Goal: Information Seeking & Learning: Learn about a topic

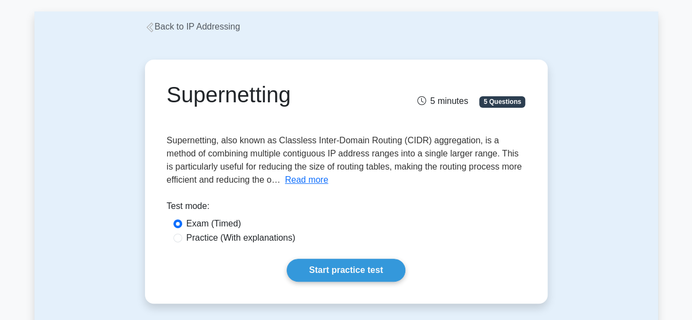
scroll to position [50, 0]
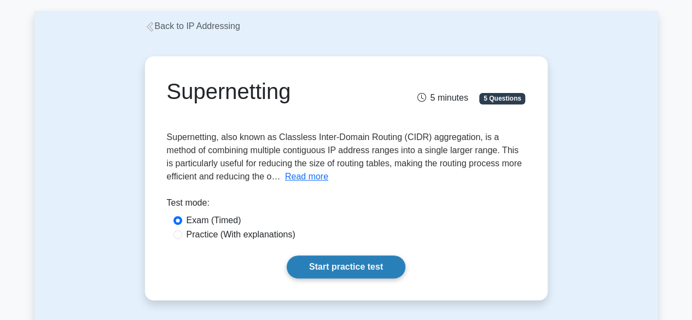
click at [287, 255] on link "Start practice test" at bounding box center [346, 266] width 119 height 23
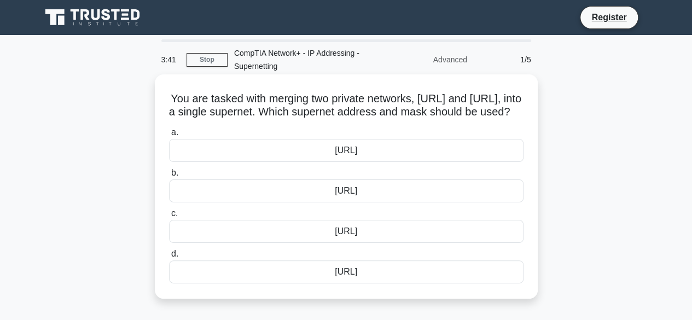
click at [209, 278] on div "172.16.0.0/15" at bounding box center [346, 271] width 355 height 23
click at [169, 258] on input "d. 172.16.0.0/15" at bounding box center [169, 254] width 0 height 7
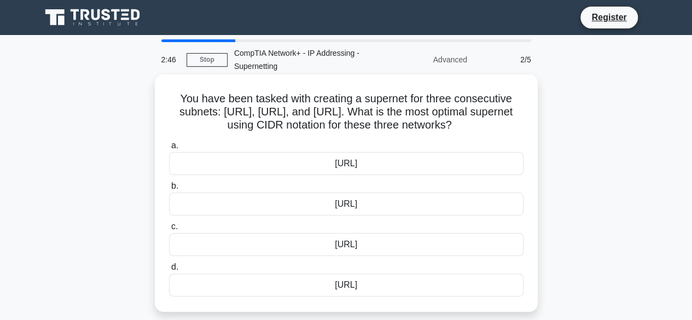
click at [342, 287] on div "172.16.0.0/14" at bounding box center [346, 285] width 355 height 23
click at [169, 271] on input "d. 172.16.0.0/14" at bounding box center [169, 267] width 0 height 7
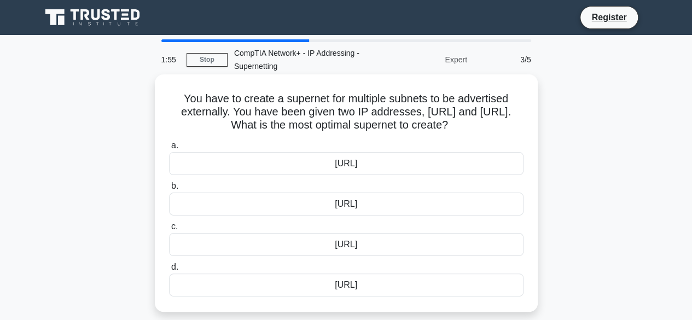
click at [372, 246] on div "[URL]" at bounding box center [346, 244] width 355 height 23
click at [169, 230] on input "c. 192.168.0.0/23" at bounding box center [169, 226] width 0 height 7
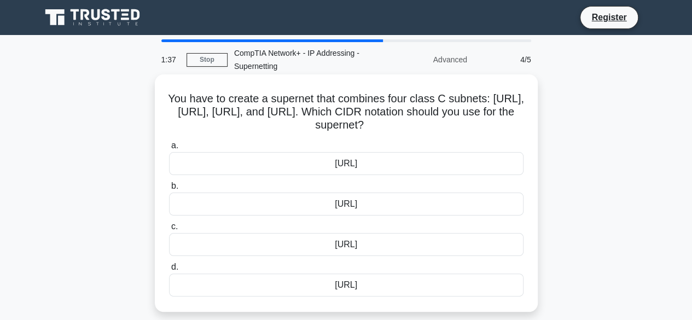
click at [385, 212] on div "[URL]" at bounding box center [346, 204] width 355 height 23
click at [169, 190] on input "b. [URL]" at bounding box center [169, 186] width 0 height 7
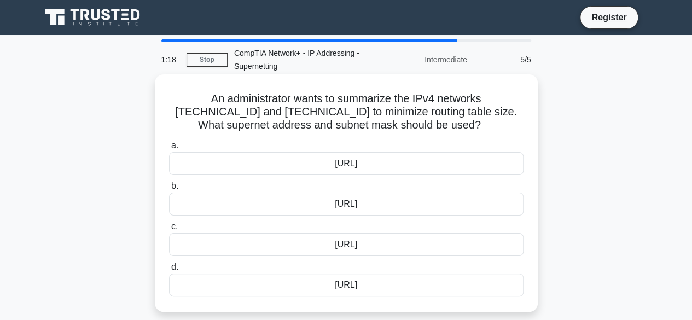
click at [384, 169] on div "192.168.32.0/23" at bounding box center [346, 163] width 355 height 23
click at [169, 149] on input "a. 192.168.32.0/23" at bounding box center [169, 145] width 0 height 7
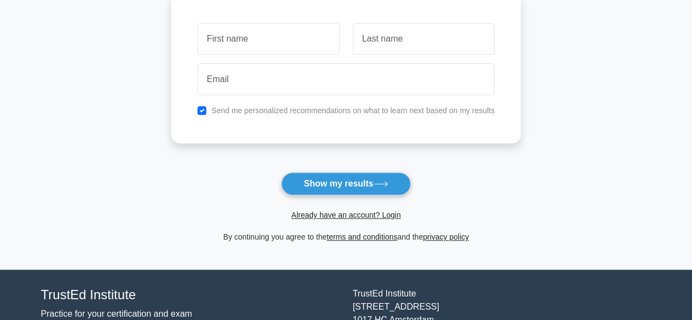
scroll to position [130, 0]
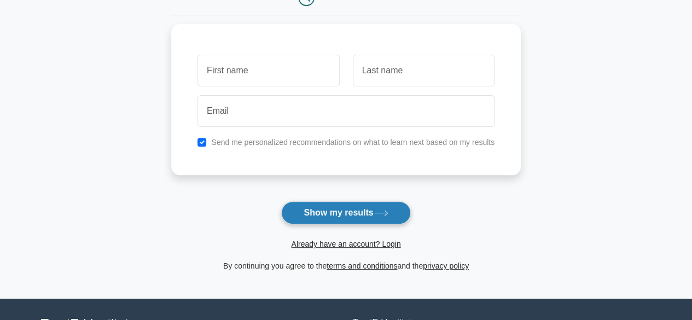
click at [371, 215] on button "Show my results" at bounding box center [345, 212] width 129 height 23
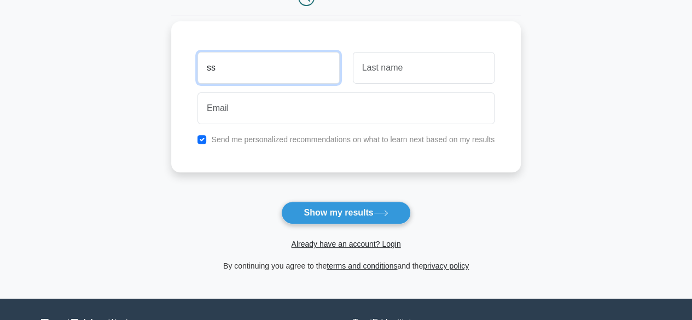
type input "ss"
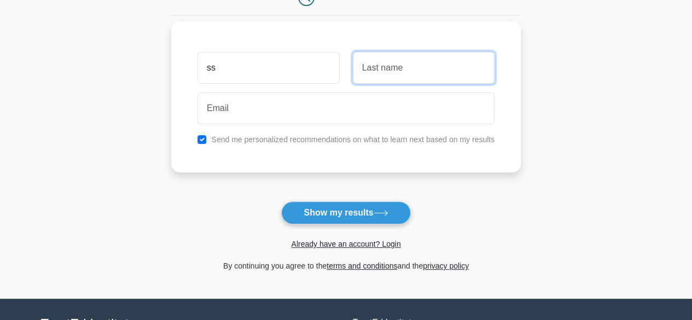
click at [370, 72] on input "text" at bounding box center [424, 68] width 142 height 32
type input "ss"
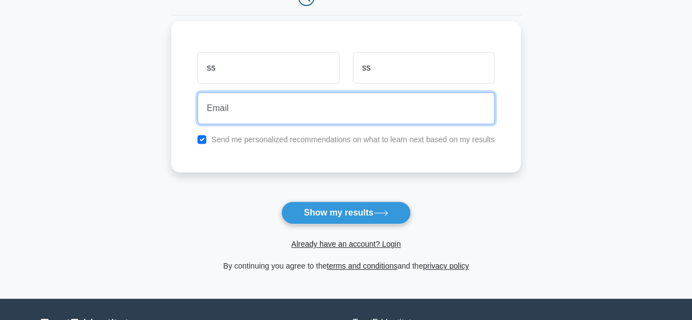
click at [334, 112] on input "email" at bounding box center [346, 108] width 297 height 32
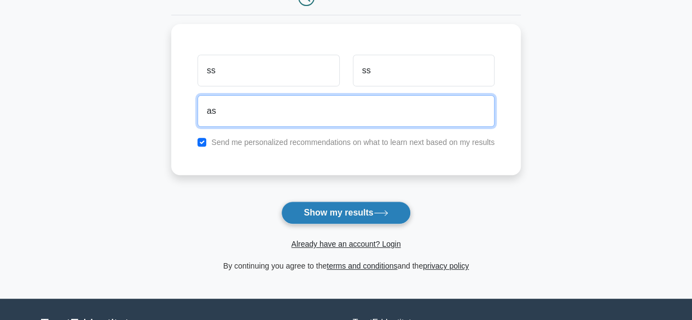
type input "as"
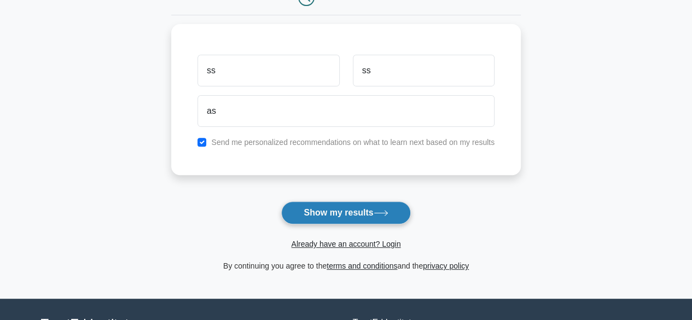
click at [314, 205] on button "Show my results" at bounding box center [345, 212] width 129 height 23
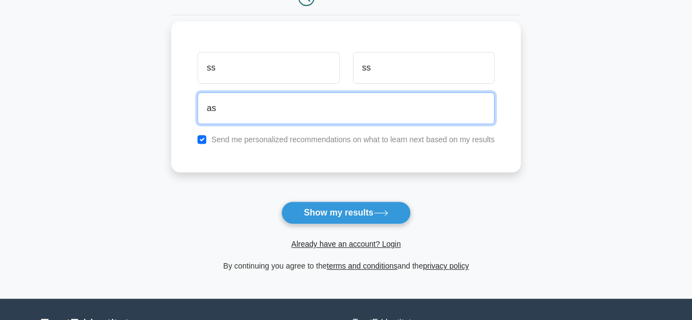
scroll to position [0, 0]
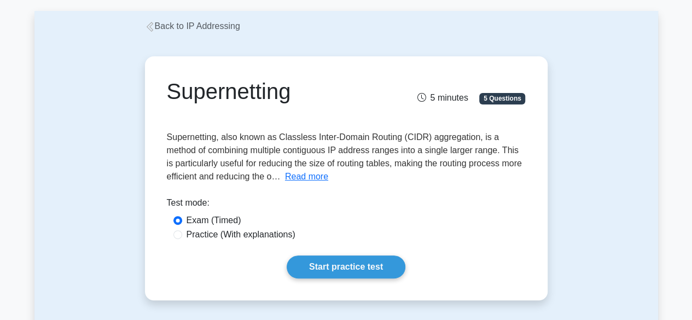
click at [253, 238] on label "Practice (With explanations)" at bounding box center [241, 234] width 109 height 13
click at [182, 238] on input "Practice (With explanations)" at bounding box center [177, 234] width 9 height 9
radio input "true"
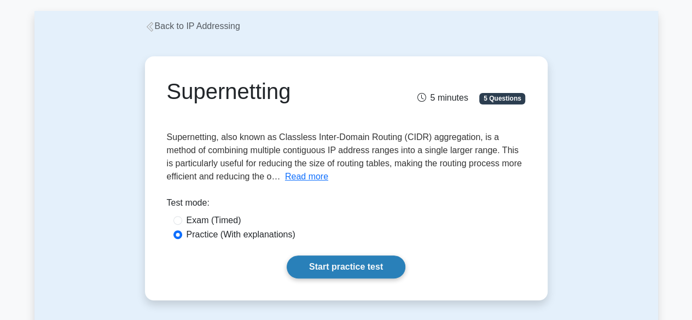
click at [315, 260] on link "Start practice test" at bounding box center [346, 266] width 119 height 23
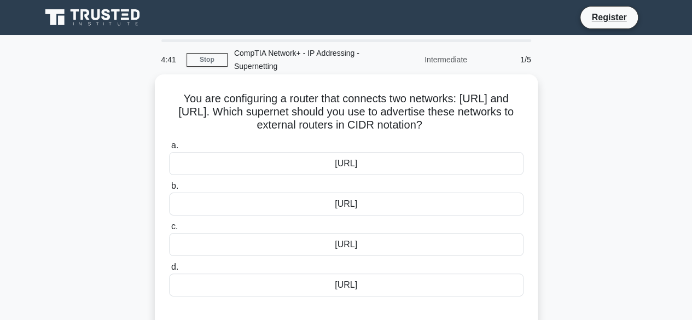
click at [357, 210] on div "[URL]" at bounding box center [346, 204] width 355 height 23
click at [169, 190] on input "b. [URL]" at bounding box center [169, 186] width 0 height 7
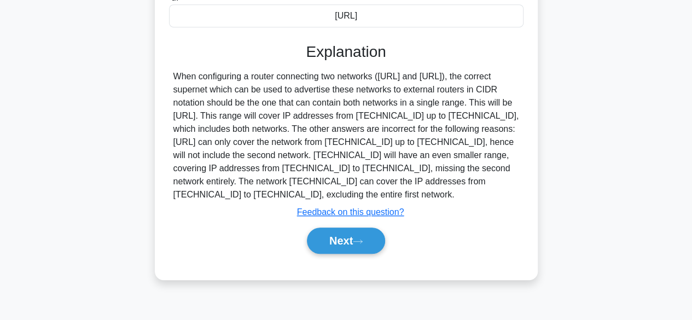
scroll to position [271, 0]
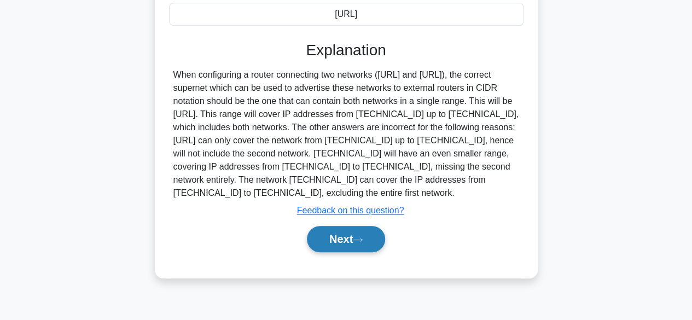
click at [358, 237] on icon at bounding box center [358, 240] width 10 height 6
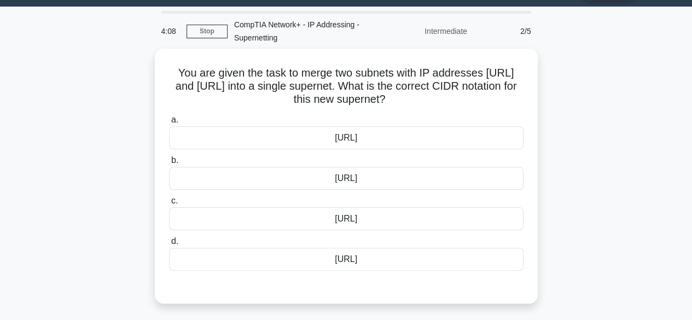
scroll to position [28, 0]
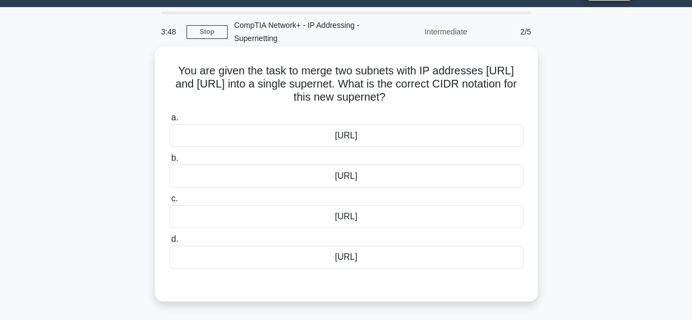
click at [385, 213] on div "[URL]" at bounding box center [346, 216] width 355 height 23
click at [169, 202] on input "c. [URL]" at bounding box center [169, 198] width 0 height 7
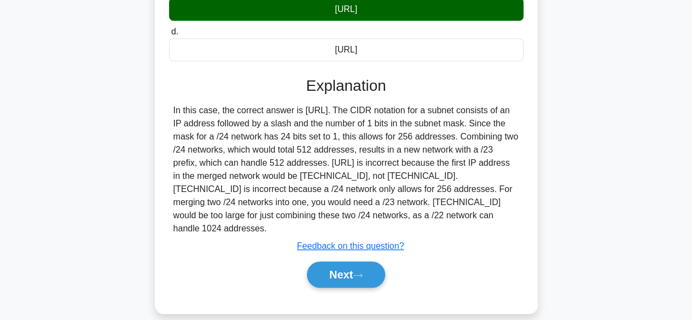
scroll to position [271, 0]
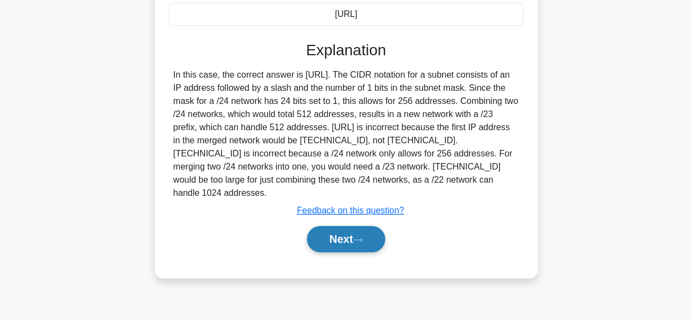
click at [363, 237] on icon at bounding box center [358, 240] width 10 height 6
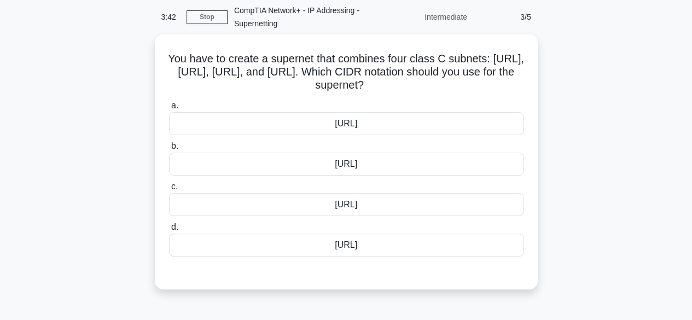
scroll to position [44, 0]
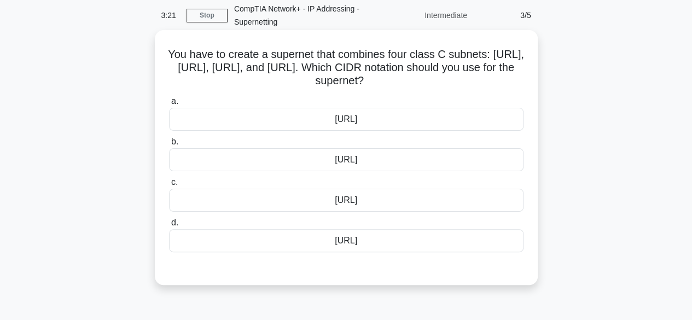
click at [371, 164] on div "[URL]" at bounding box center [346, 159] width 355 height 23
click at [169, 146] on input "b. [URL]" at bounding box center [169, 141] width 0 height 7
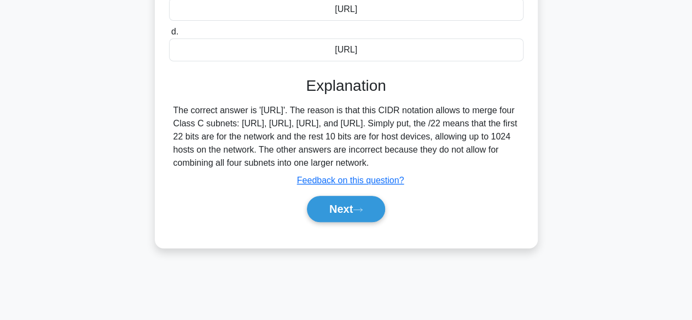
scroll to position [271, 0]
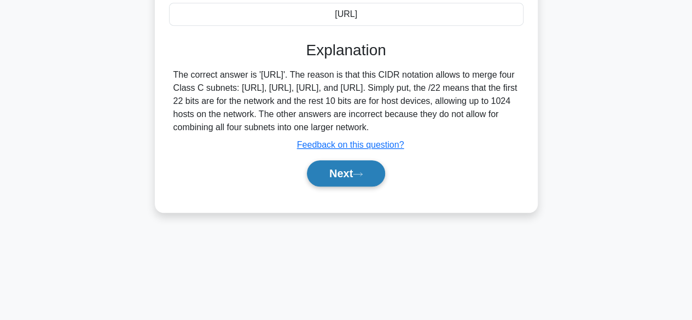
click at [358, 183] on button "Next" at bounding box center [346, 173] width 78 height 26
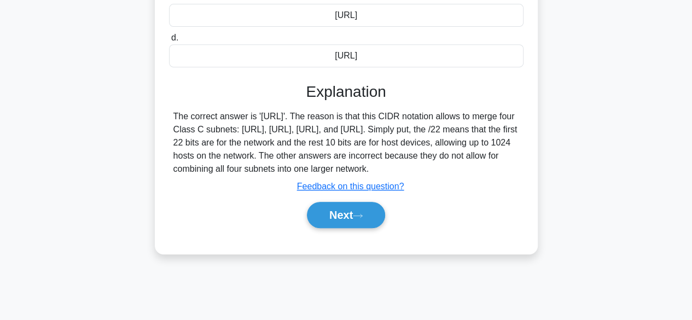
scroll to position [262, 0]
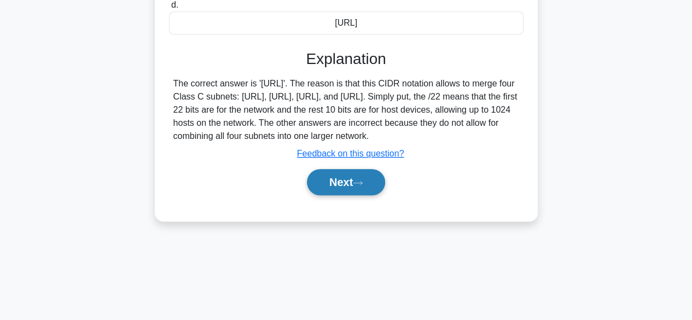
click at [363, 186] on icon at bounding box center [358, 183] width 10 height 6
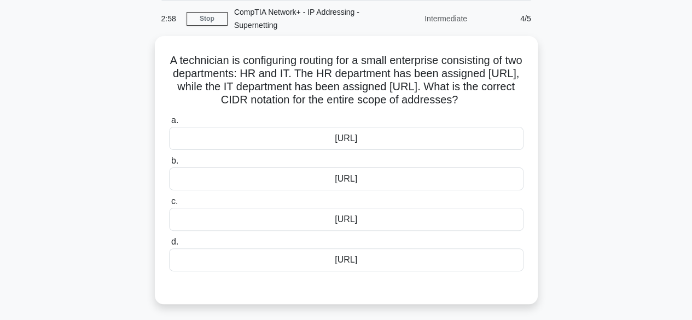
scroll to position [42, 0]
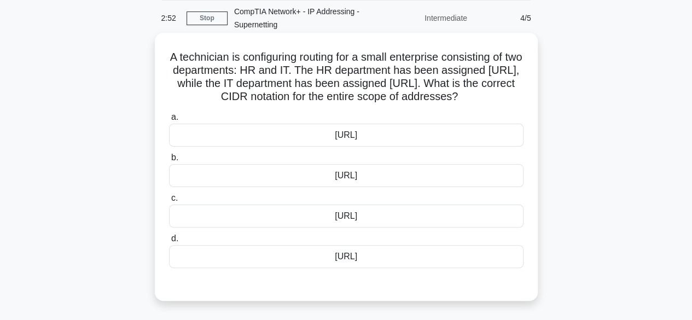
click at [360, 178] on div "[URL]" at bounding box center [346, 175] width 355 height 23
click at [169, 161] on input "b. [URL]" at bounding box center [169, 157] width 0 height 7
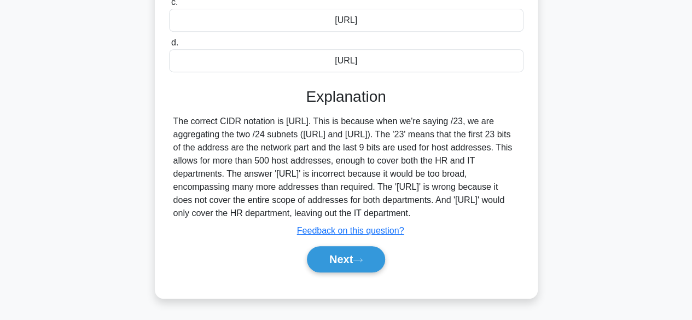
scroll to position [271, 0]
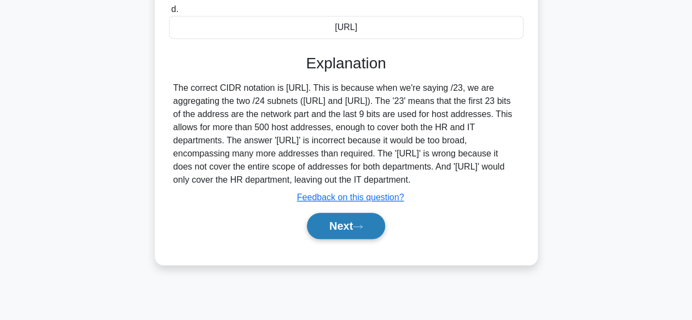
click at [338, 230] on button "Next" at bounding box center [346, 226] width 78 height 26
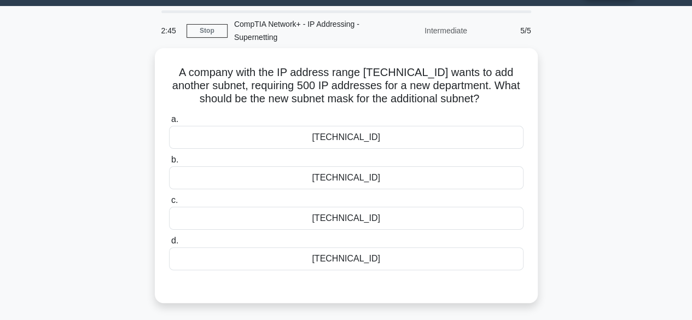
scroll to position [33, 0]
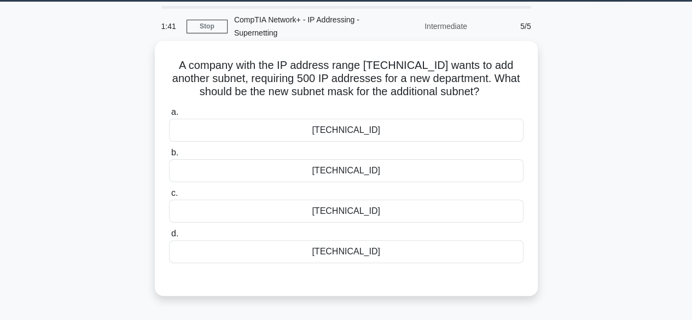
click at [379, 214] on div "255.255.254.0" at bounding box center [346, 211] width 355 height 23
click at [169, 197] on input "c. 255.255.254.0" at bounding box center [169, 193] width 0 height 7
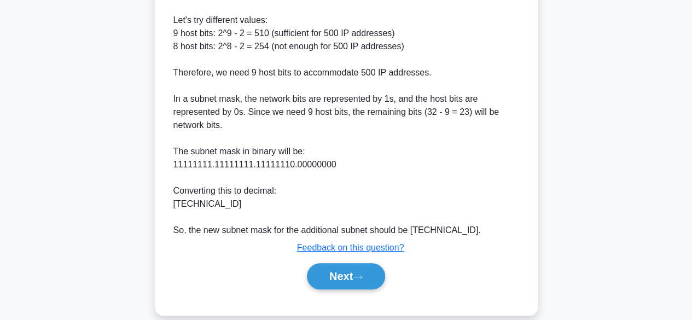
scroll to position [444, 0]
click at [345, 276] on button "Next" at bounding box center [346, 276] width 78 height 26
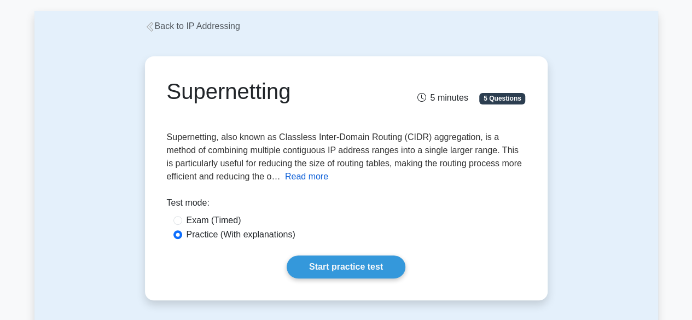
click at [301, 176] on button "Read more" at bounding box center [306, 176] width 43 height 13
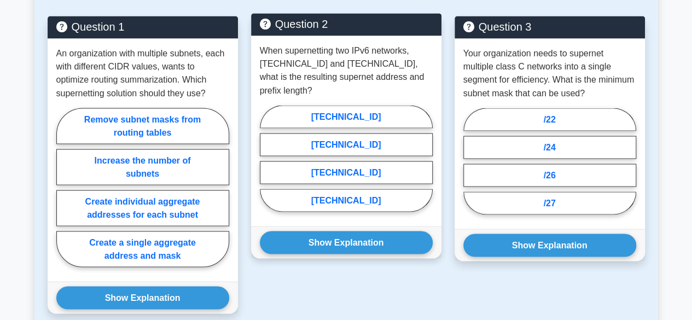
scroll to position [948, 0]
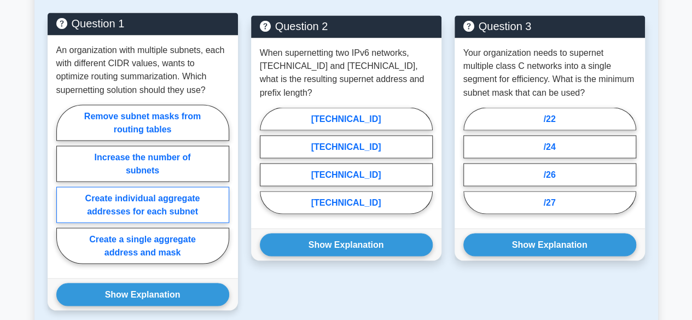
click at [187, 195] on label "Create individual aggregate addresses for each subnet" at bounding box center [142, 205] width 173 height 36
click at [63, 191] on input "Create individual aggregate addresses for each subnet" at bounding box center [59, 187] width 7 height 7
radio input "true"
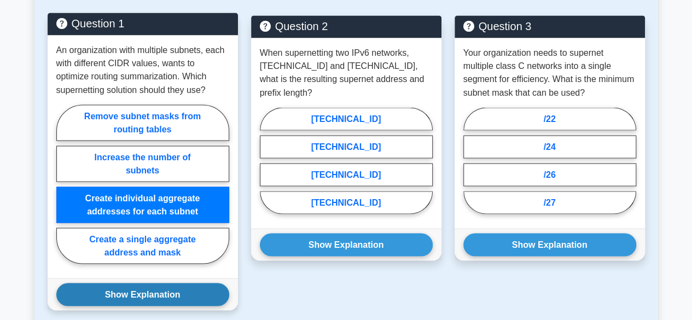
click at [159, 283] on button "Show Explanation" at bounding box center [142, 294] width 173 height 23
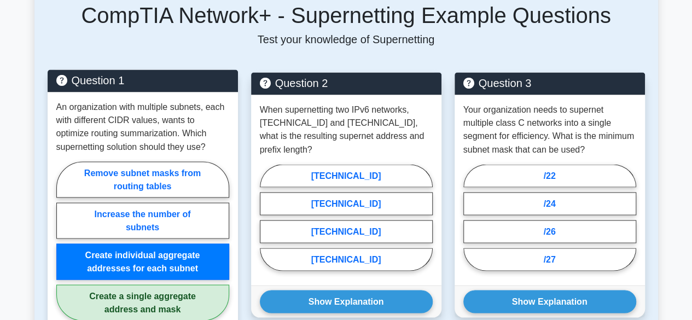
scroll to position [897, 0]
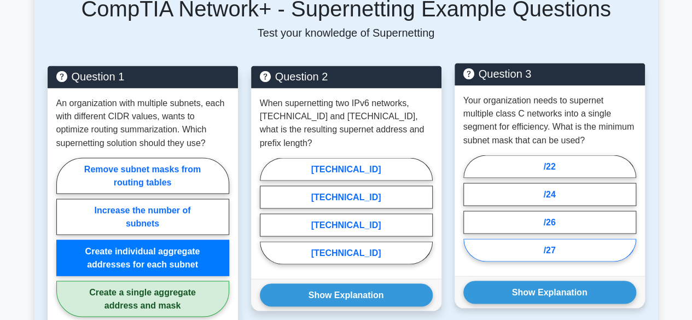
click at [520, 239] on label "/27" at bounding box center [549, 250] width 173 height 23
click at [471, 215] on input "/27" at bounding box center [466, 211] width 7 height 7
radio input "true"
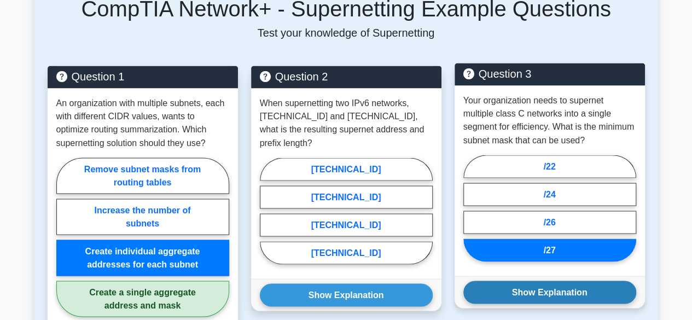
click at [514, 281] on button "Show Explanation" at bounding box center [549, 292] width 173 height 23
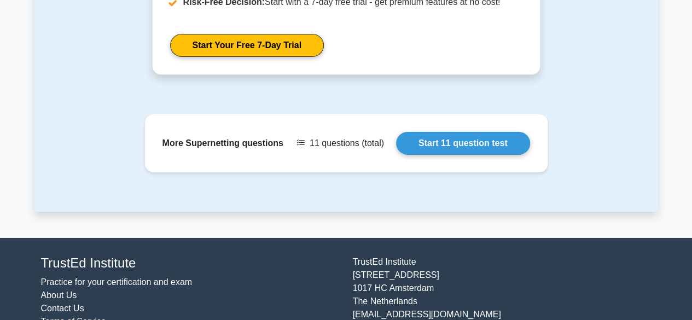
scroll to position [1808, 0]
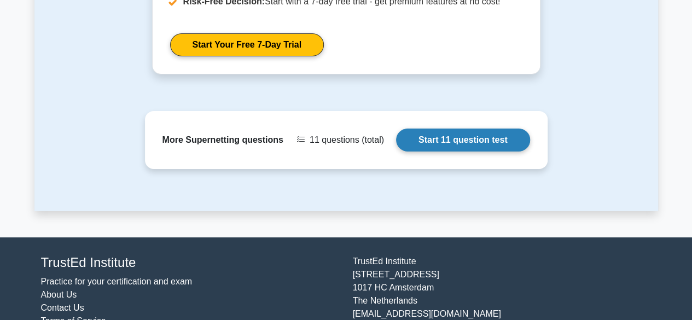
click at [443, 129] on link "Start 11 question test" at bounding box center [463, 140] width 134 height 23
